Goal: Find specific page/section: Find specific page/section

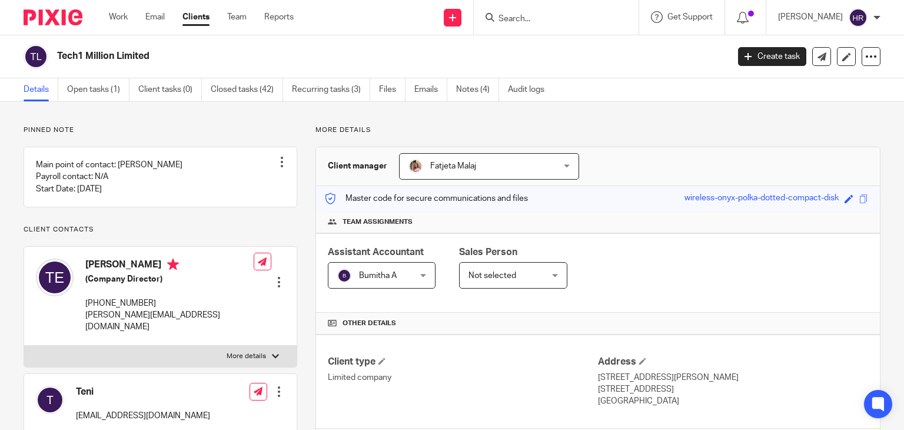
click at [526, 14] on form at bounding box center [559, 17] width 125 height 15
click at [523, 20] on input "Search" at bounding box center [550, 19] width 106 height 11
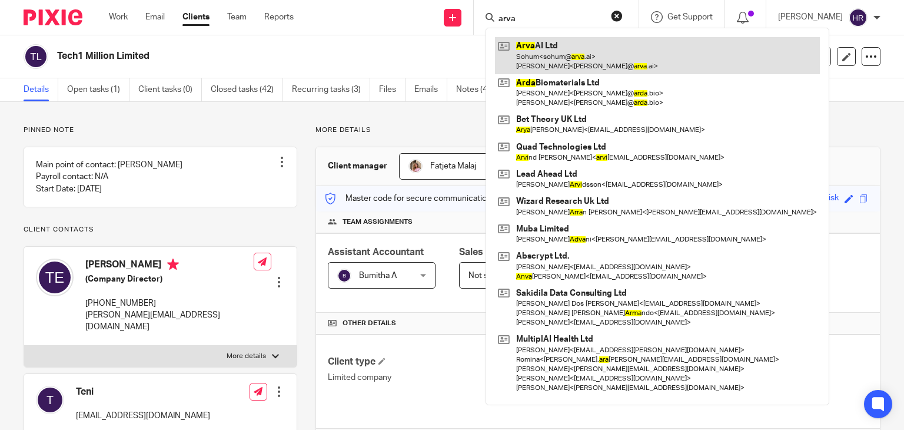
type input "arva"
click at [529, 48] on link at bounding box center [657, 55] width 325 height 36
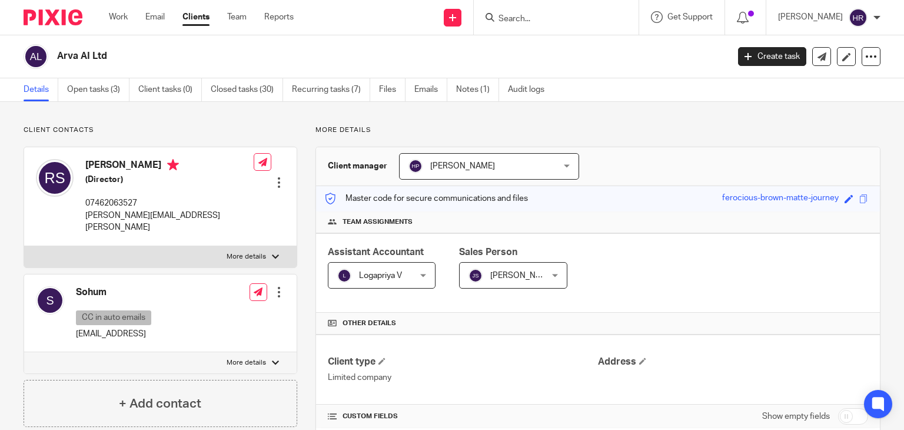
click at [859, 194] on span at bounding box center [863, 198] width 9 height 9
click at [859, 198] on span at bounding box center [863, 198] width 9 height 9
click at [497, 22] on input "Search" at bounding box center [550, 19] width 106 height 11
type input "reme"
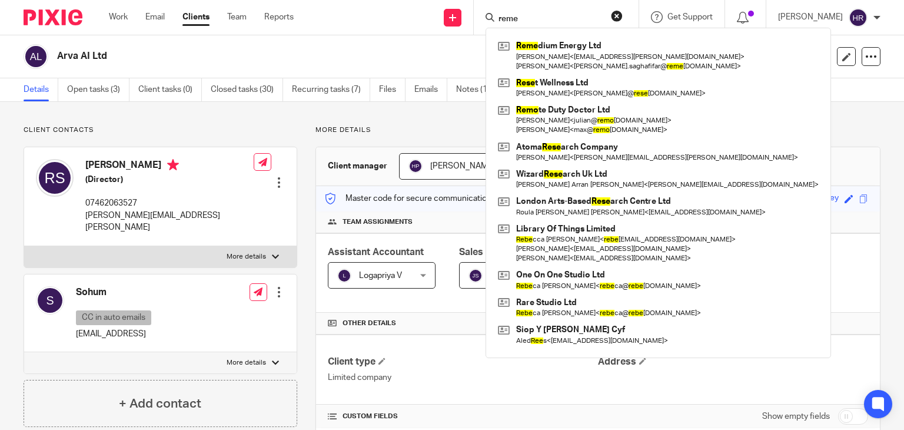
click at [775, 88] on div "Details Open tasks (3) Client tasks (0) Closed tasks (30) Recurring tasks (7) F…" at bounding box center [452, 90] width 904 height 24
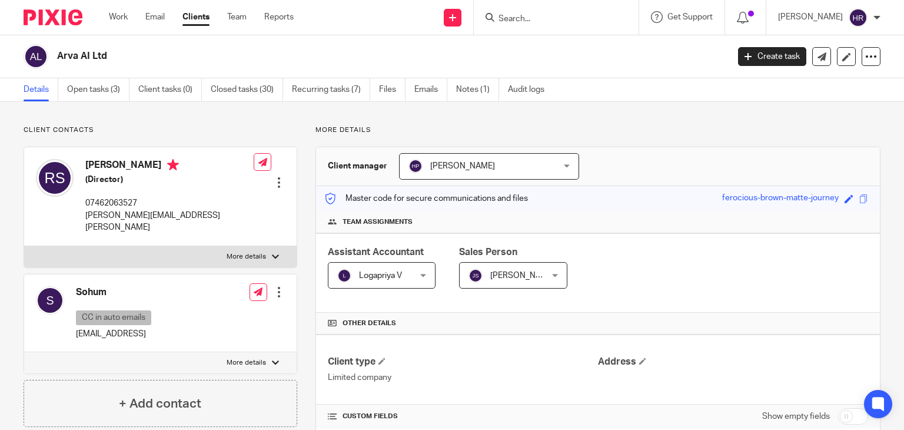
click at [555, 52] on h2 "Arva AI Ltd" at bounding box center [322, 56] width 531 height 12
click at [527, 1] on div at bounding box center [556, 17] width 165 height 35
click at [525, 18] on input "Search" at bounding box center [550, 19] width 106 height 11
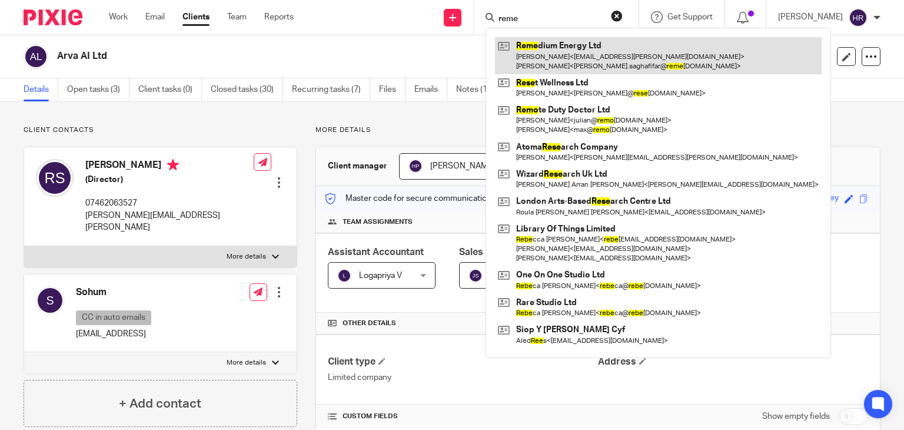
type input "reme"
click at [530, 59] on link at bounding box center [658, 55] width 327 height 36
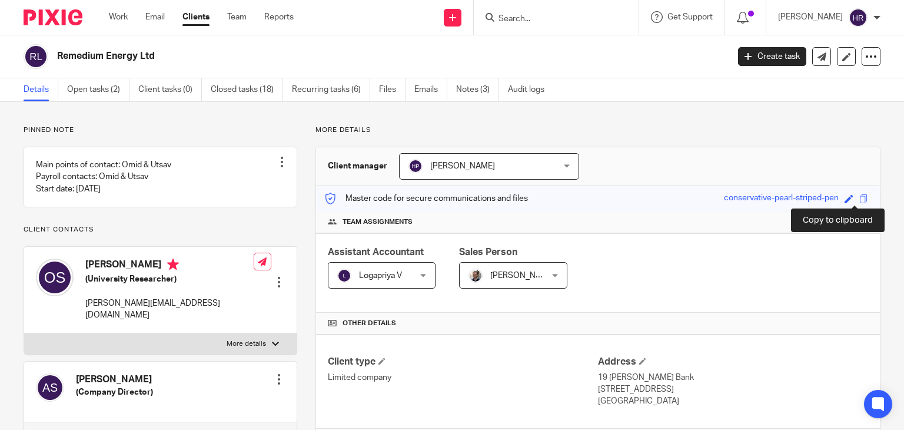
click at [859, 202] on span at bounding box center [863, 198] width 9 height 9
click at [507, 28] on div at bounding box center [556, 17] width 165 height 35
